Goal: Navigation & Orientation: Find specific page/section

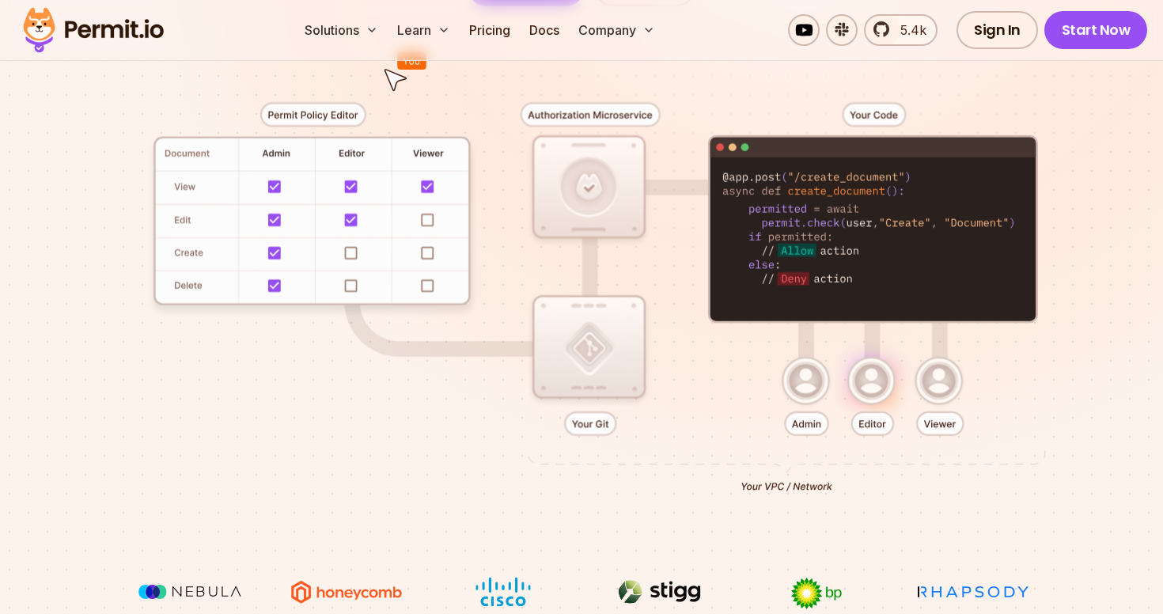
scroll to position [371, 0]
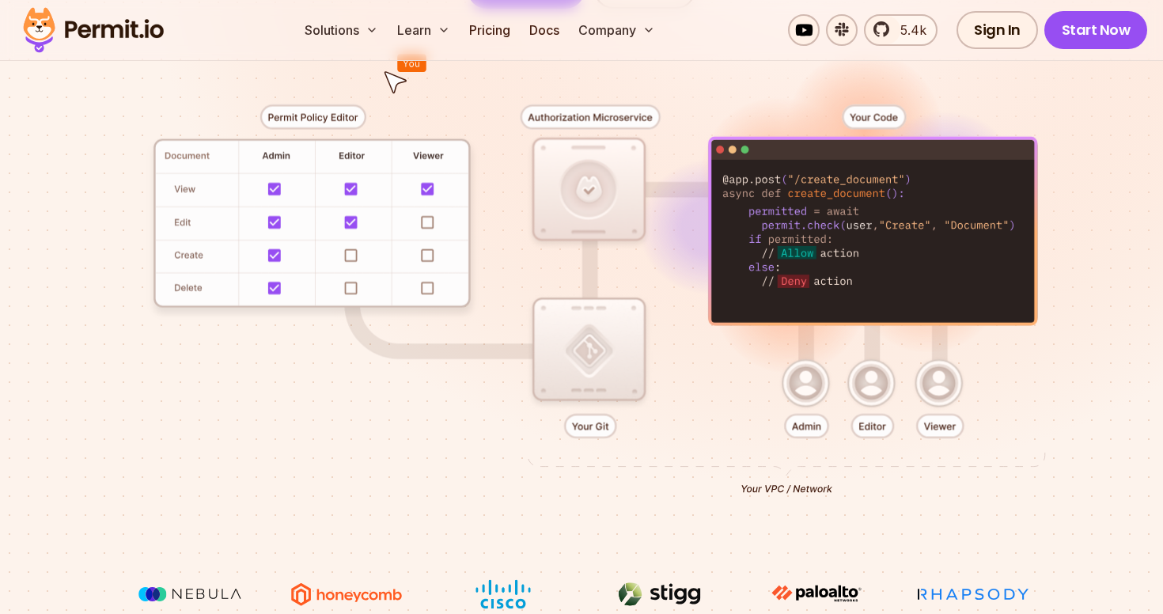
click at [879, 219] on div at bounding box center [582, 294] width 1088 height 571
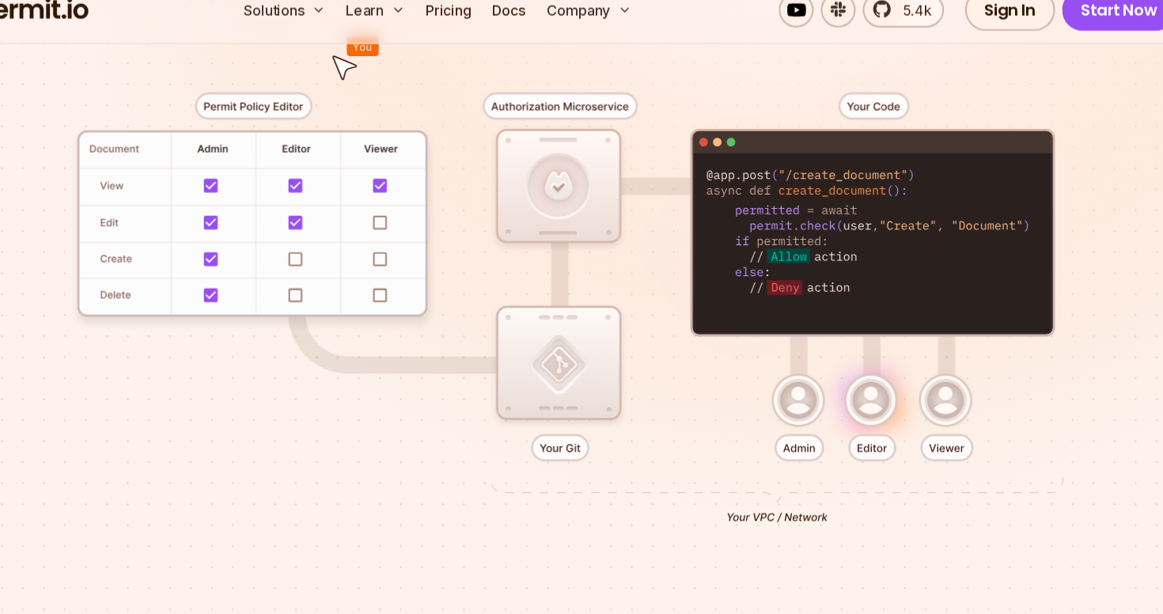
drag, startPoint x: 751, startPoint y: 227, endPoint x: 1019, endPoint y: 231, distance: 268.3
click at [1019, 232] on div at bounding box center [582, 294] width 1088 height 571
drag, startPoint x: 1019, startPoint y: 231, endPoint x: 818, endPoint y: 220, distance: 202.1
click at [818, 220] on div at bounding box center [582, 294] width 1088 height 571
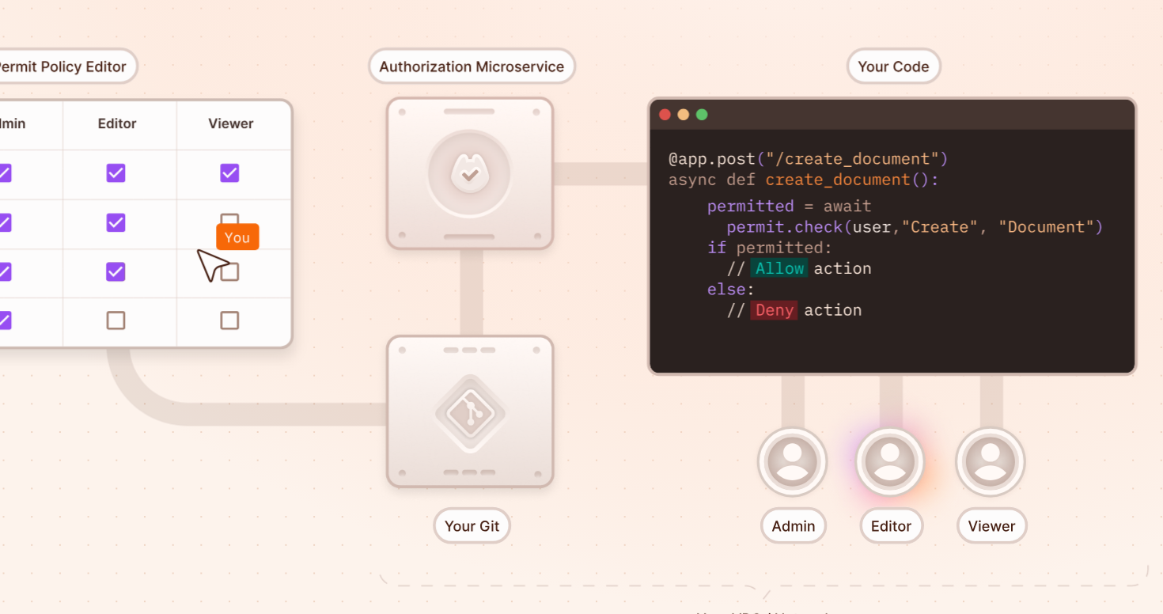
click at [860, 228] on div at bounding box center [582, 294] width 1088 height 571
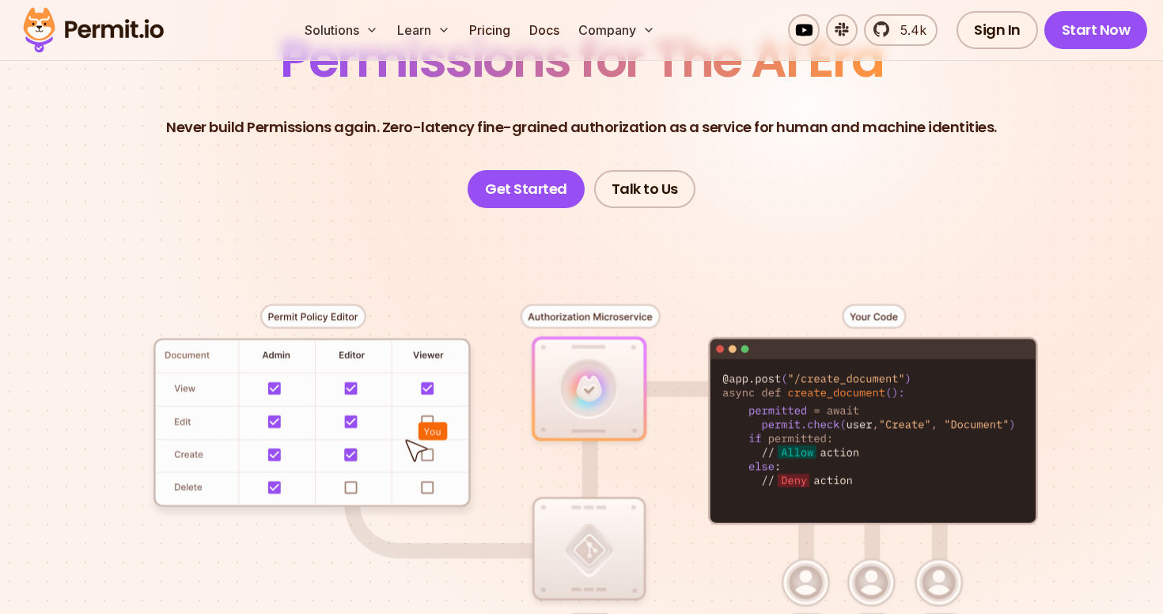
scroll to position [0, 0]
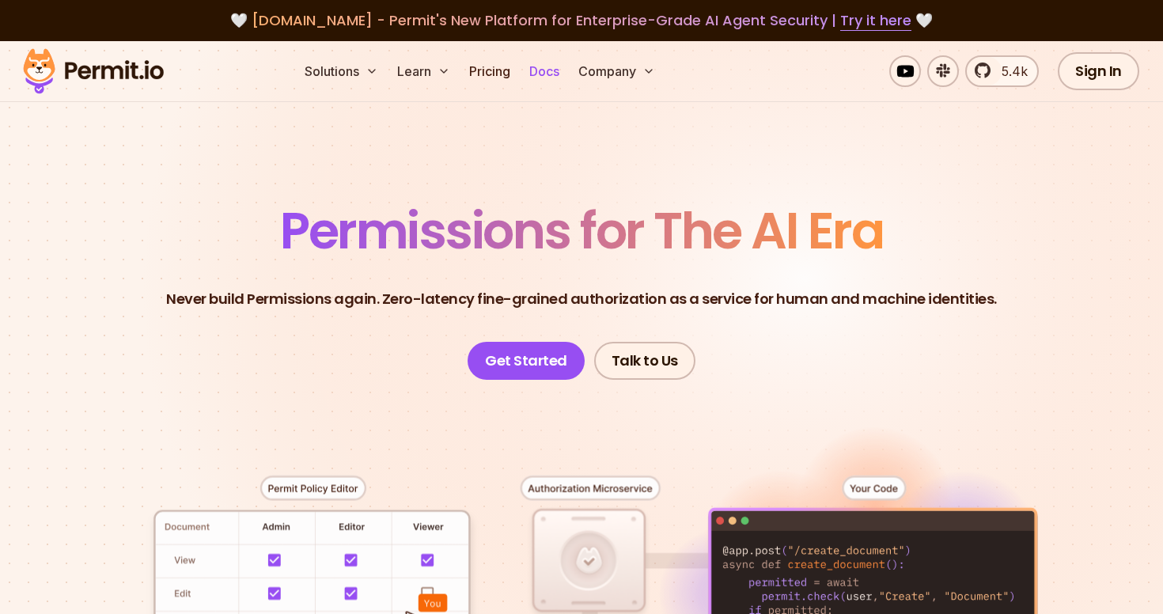
click at [559, 86] on link "Docs" at bounding box center [544, 71] width 43 height 32
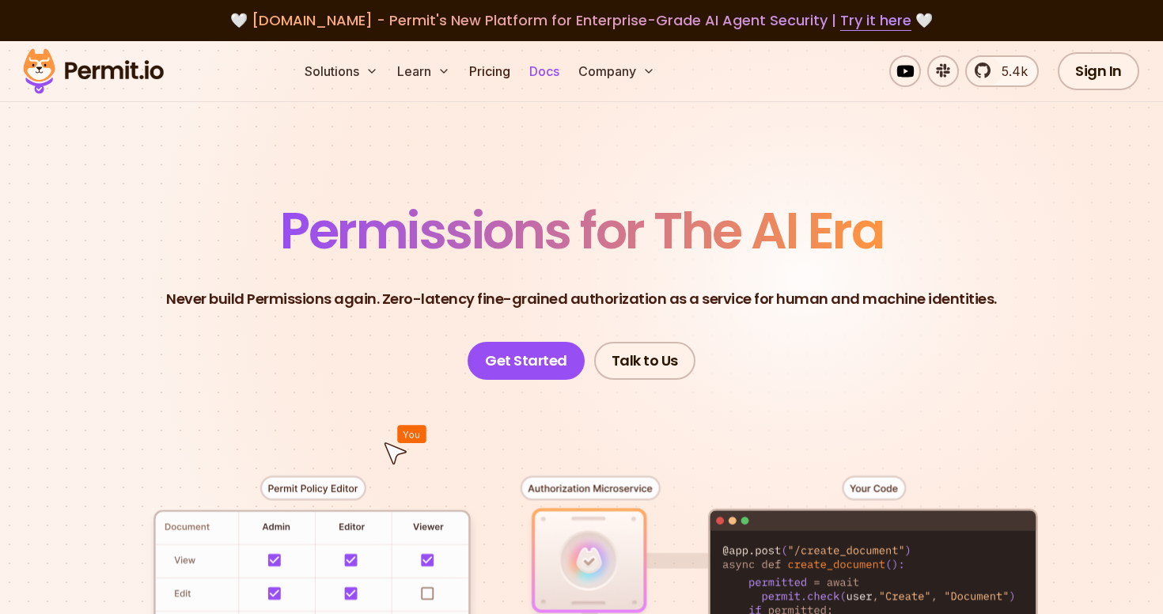
click at [545, 85] on link "Docs" at bounding box center [544, 71] width 43 height 32
